Goal: Information Seeking & Learning: Learn about a topic

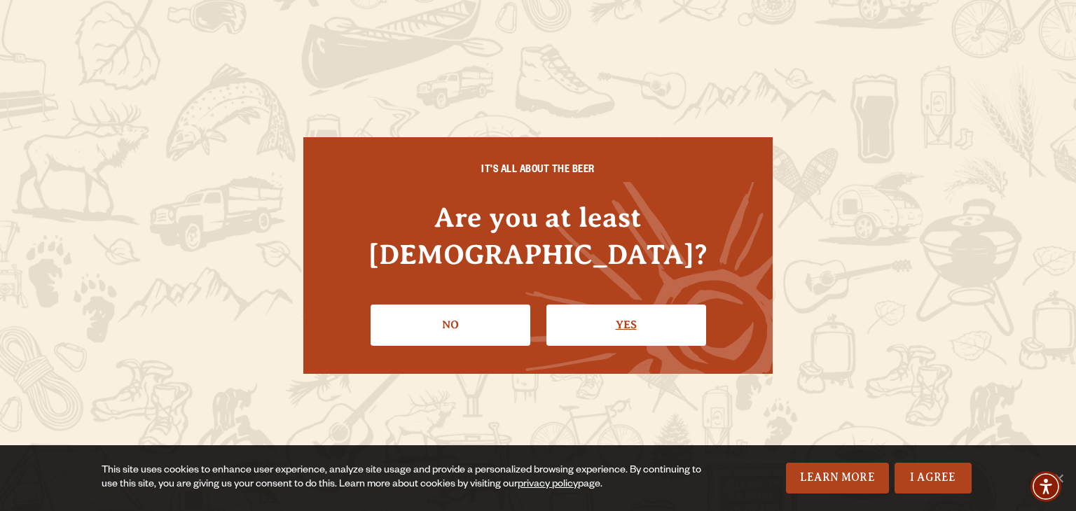
click at [592, 305] on link "Yes" at bounding box center [626, 325] width 160 height 41
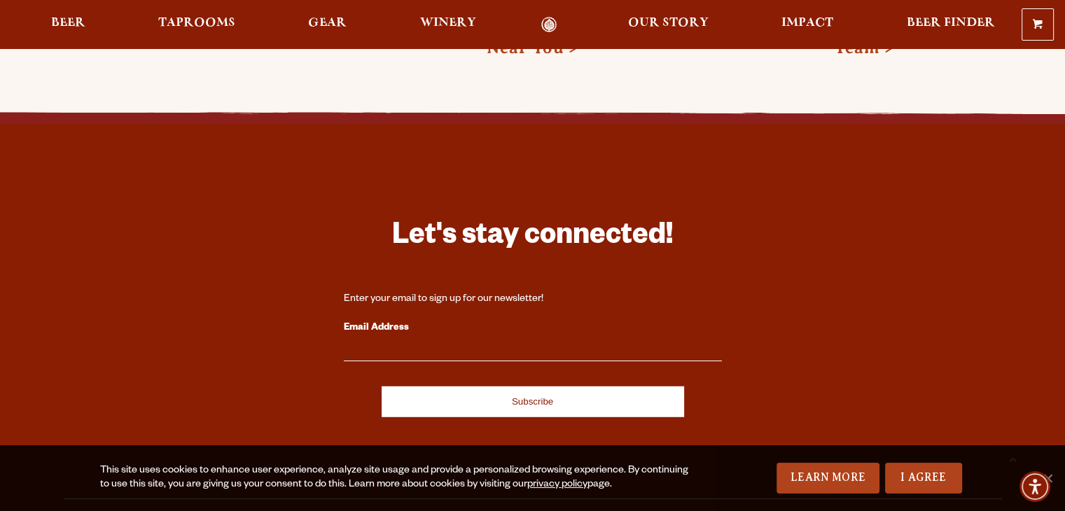
scroll to position [4087, 0]
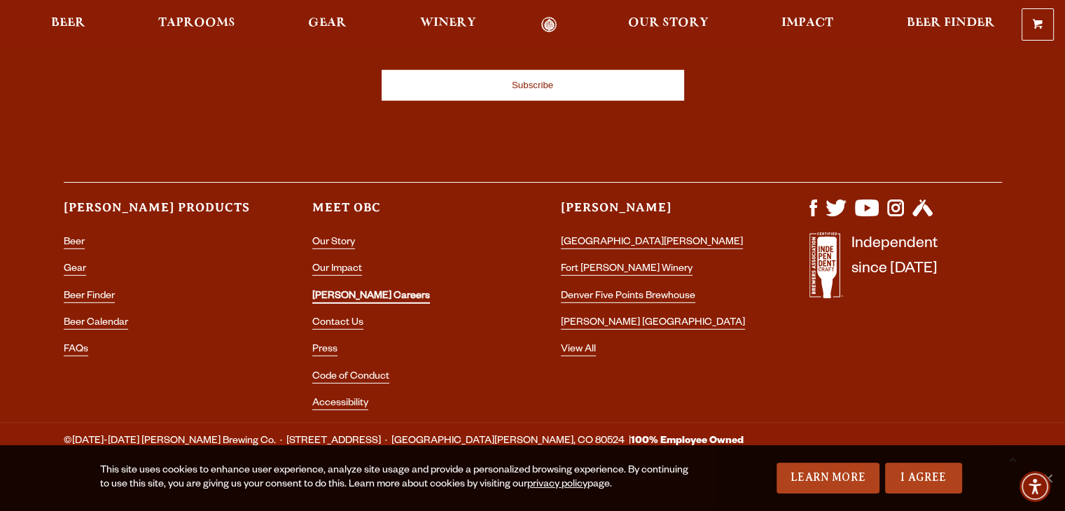
click at [345, 291] on link "[PERSON_NAME] Careers" at bounding box center [371, 297] width 118 height 13
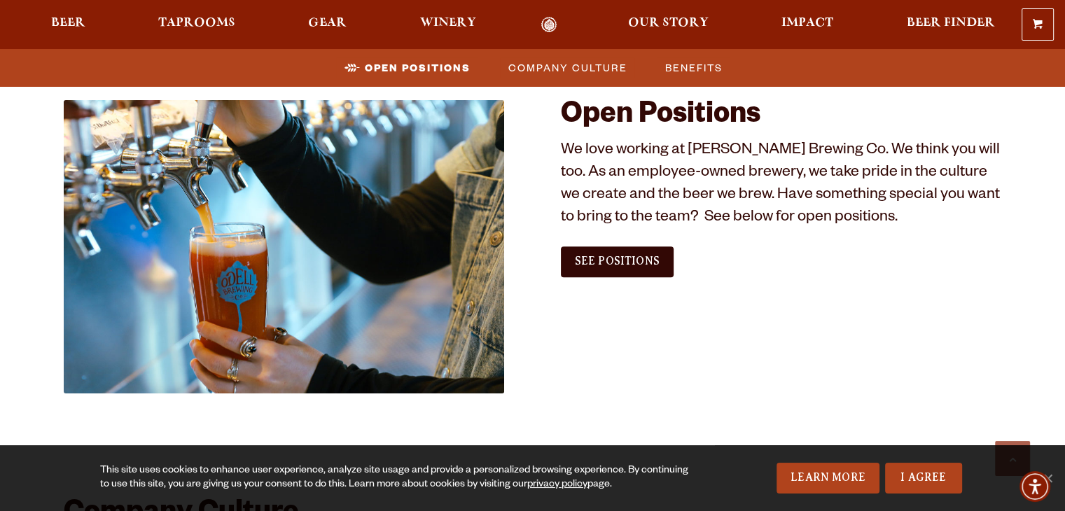
scroll to position [814, 0]
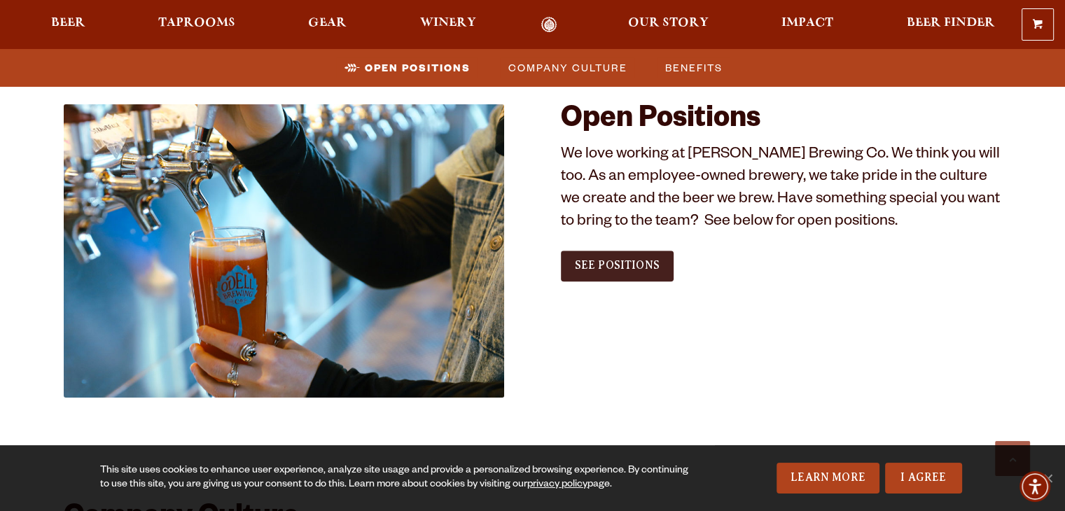
click at [627, 265] on span "See Positions" at bounding box center [617, 265] width 85 height 13
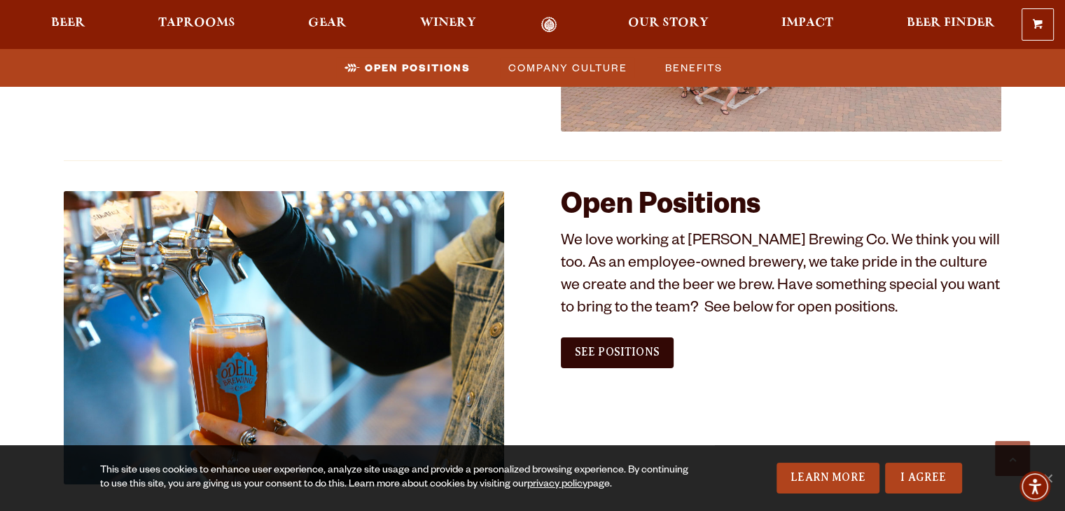
scroll to position [862, 0]
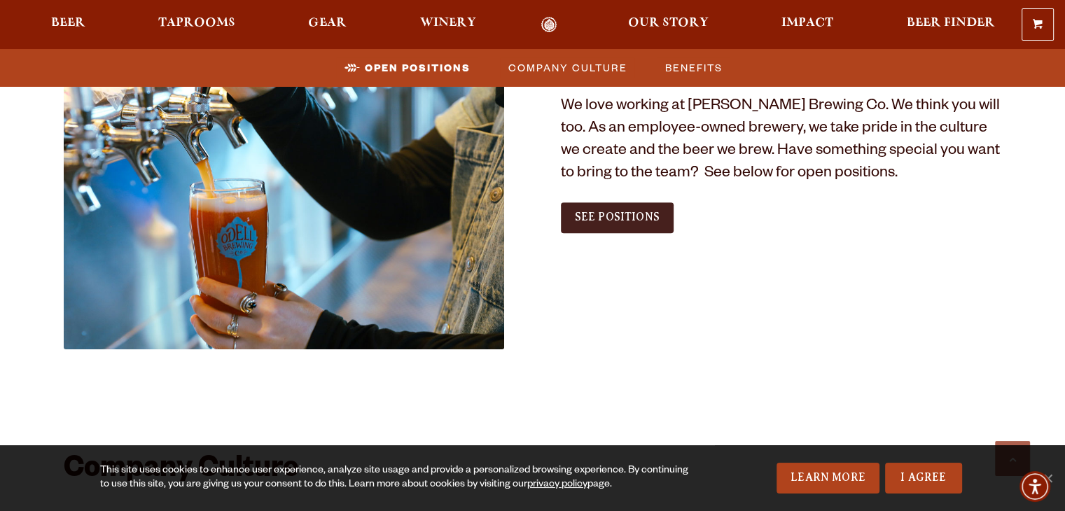
click at [630, 222] on span "See Positions" at bounding box center [617, 217] width 85 height 13
